Goal: Task Accomplishment & Management: Manage account settings

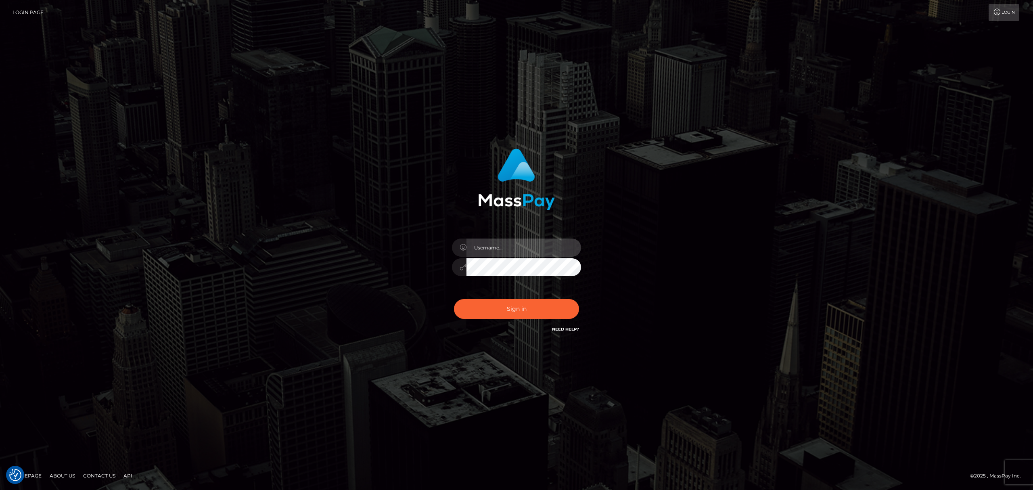
drag, startPoint x: 496, startPoint y: 248, endPoint x: 501, endPoint y: 257, distance: 10.5
click at [496, 248] on input "text" at bounding box center [524, 248] width 115 height 18
type input "Eric"
click at [530, 304] on button "Sign in" at bounding box center [516, 309] width 125 height 20
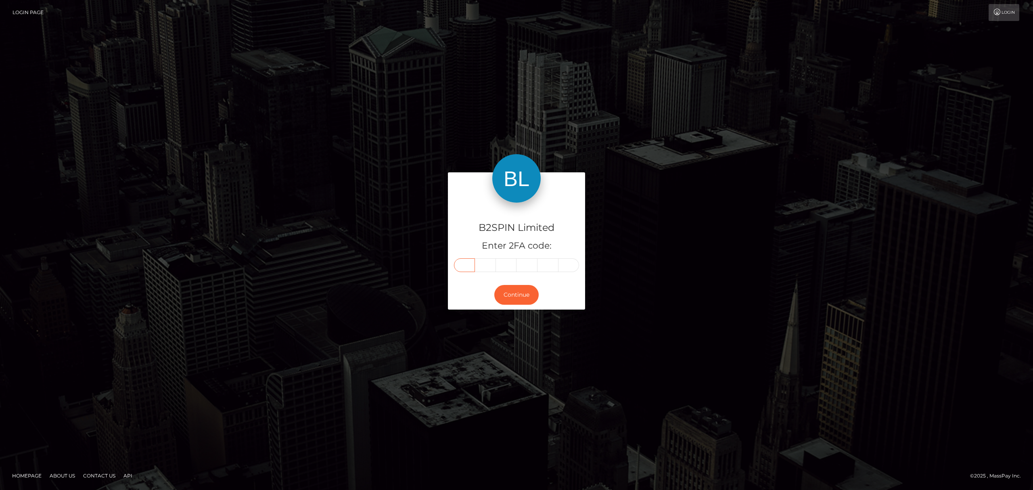
click at [470, 267] on input "text" at bounding box center [464, 265] width 21 height 14
paste input "7"
type input "7"
type input "5"
type input "0"
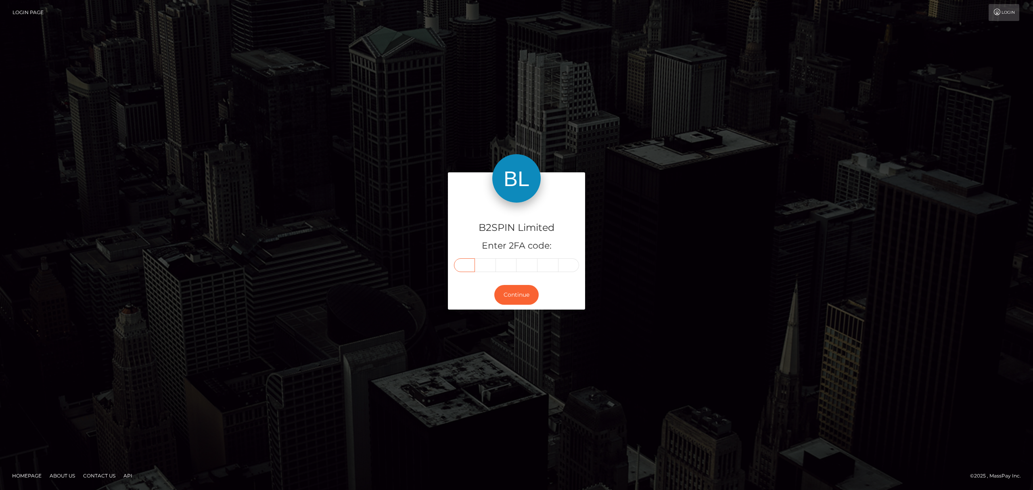
type input "9"
type input "1"
type input "0"
click at [523, 295] on button "Continue" at bounding box center [516, 295] width 44 height 20
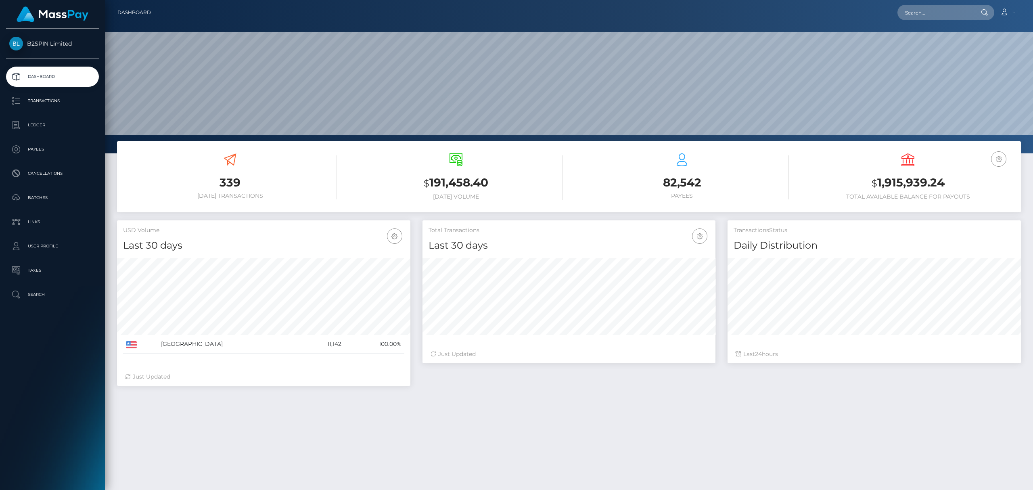
scroll to position [143, 293]
drag, startPoint x: 946, startPoint y: 182, endPoint x: 877, endPoint y: 186, distance: 69.1
click at [877, 186] on h3 "$ 1,915,939.24" at bounding box center [908, 183] width 214 height 17
copy h3 "1,915,939.24"
